Goal: Use online tool/utility: Utilize a website feature to perform a specific function

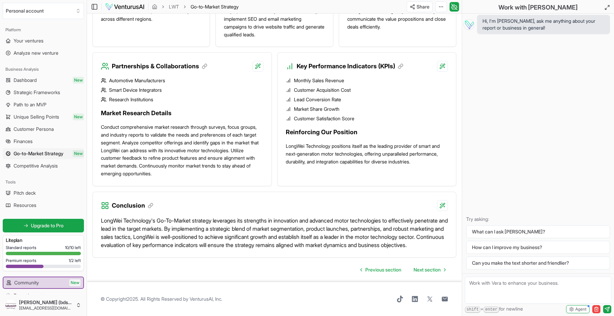
scroll to position [695, 0]
click at [26, 79] on span "Dashboard" at bounding box center [25, 80] width 23 height 7
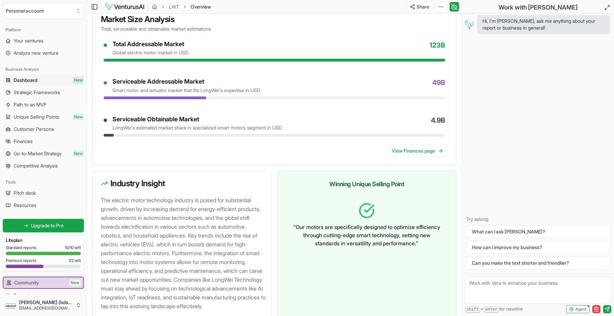
scroll to position [565, 0]
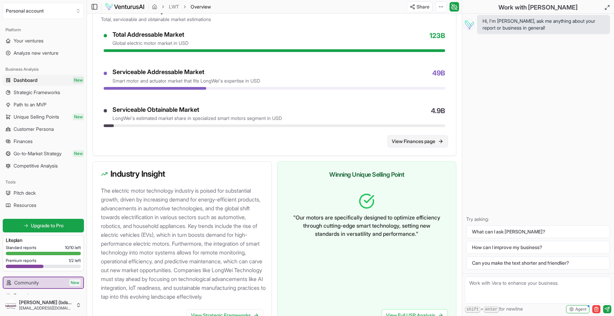
click at [394, 139] on link "View Finances page" at bounding box center [418, 141] width 61 height 12
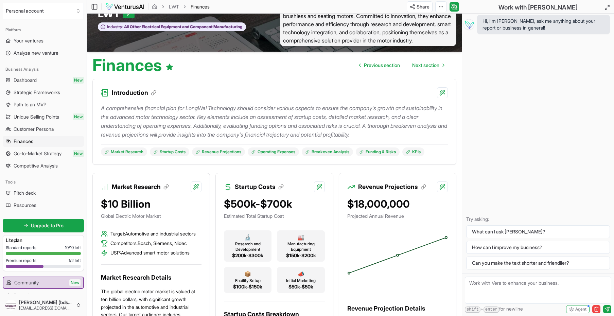
scroll to position [25, 0]
click at [383, 65] on span "Previous section" at bounding box center [382, 65] width 36 height 7
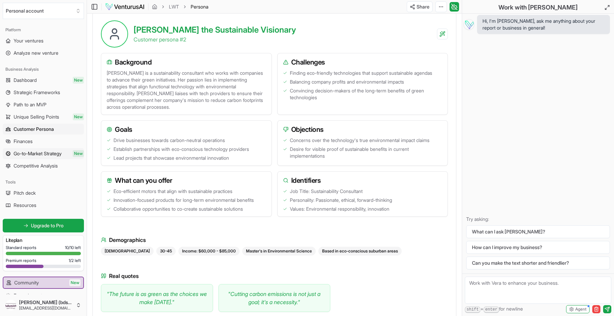
scroll to position [481, 0]
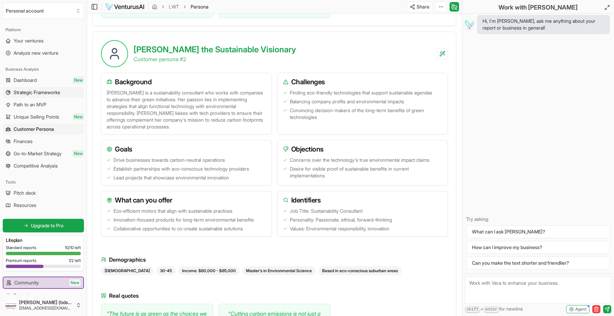
click at [36, 91] on span "Strategic Frameworks" at bounding box center [37, 92] width 47 height 7
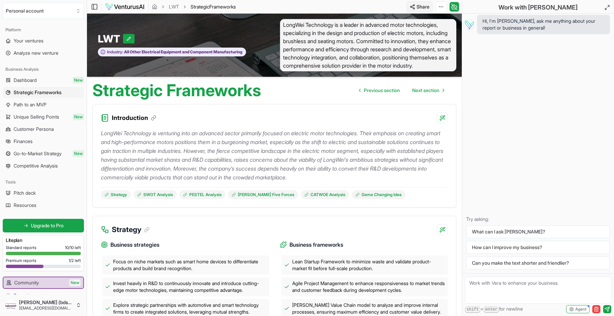
click at [423, 8] on html "We value your privacy We use cookies to enhance your browsing experience, serve…" at bounding box center [307, 158] width 614 height 316
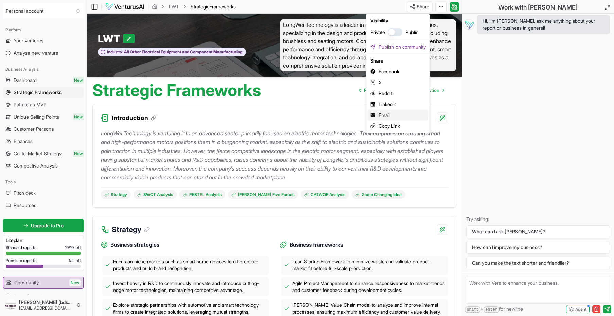
click at [390, 115] on div "Email" at bounding box center [398, 115] width 61 height 11
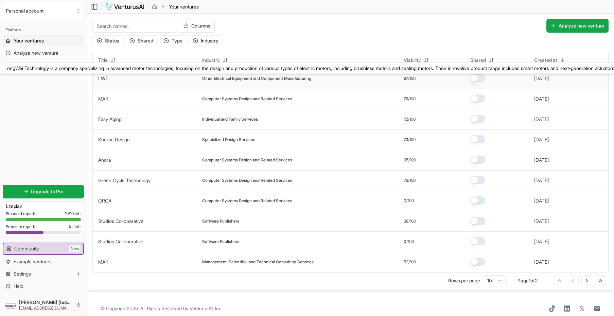
click at [104, 78] on link "LWT" at bounding box center [103, 78] width 10 height 6
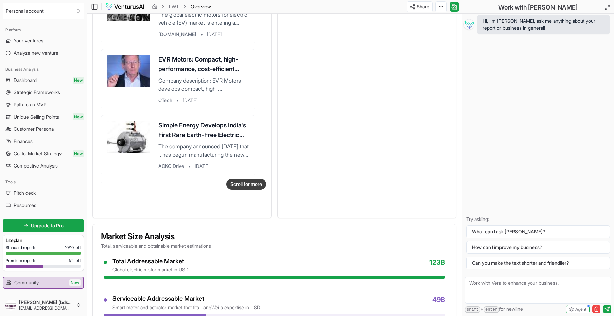
scroll to position [334, 0]
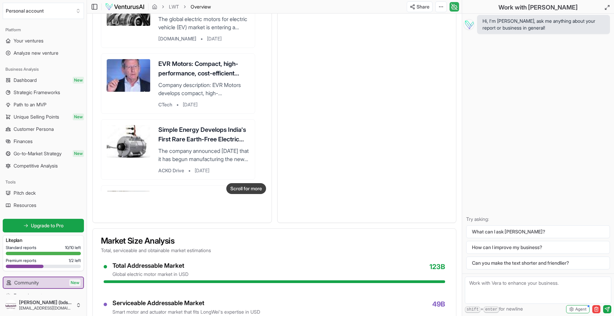
click at [456, 5] on icon at bounding box center [456, 6] width 2 height 2
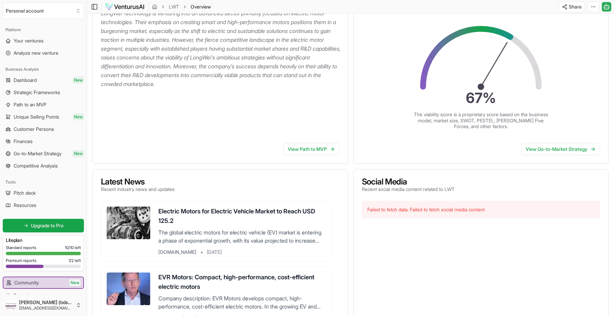
scroll to position [103, 0]
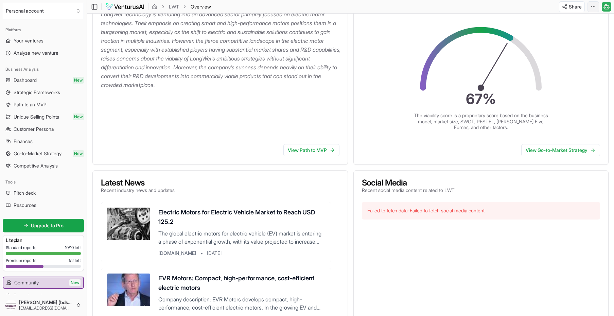
click at [595, 7] on html "We value your privacy We use cookies to enhance your browsing experience, serve…" at bounding box center [307, 55] width 614 height 316
click at [569, 43] on div "Edit in Google Docs" at bounding box center [567, 42] width 55 height 11
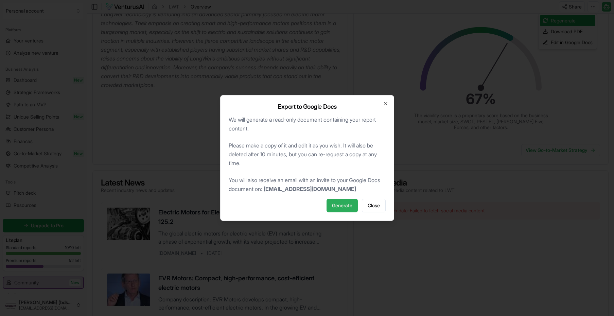
click at [346, 206] on span "Generate" at bounding box center [342, 205] width 20 height 7
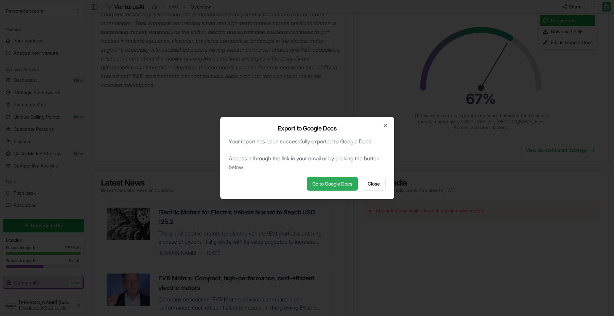
click at [340, 184] on link "Go to Google Docs" at bounding box center [332, 184] width 51 height 14
click at [372, 184] on span "Close" at bounding box center [374, 184] width 12 height 7
